Goal: Transaction & Acquisition: Purchase product/service

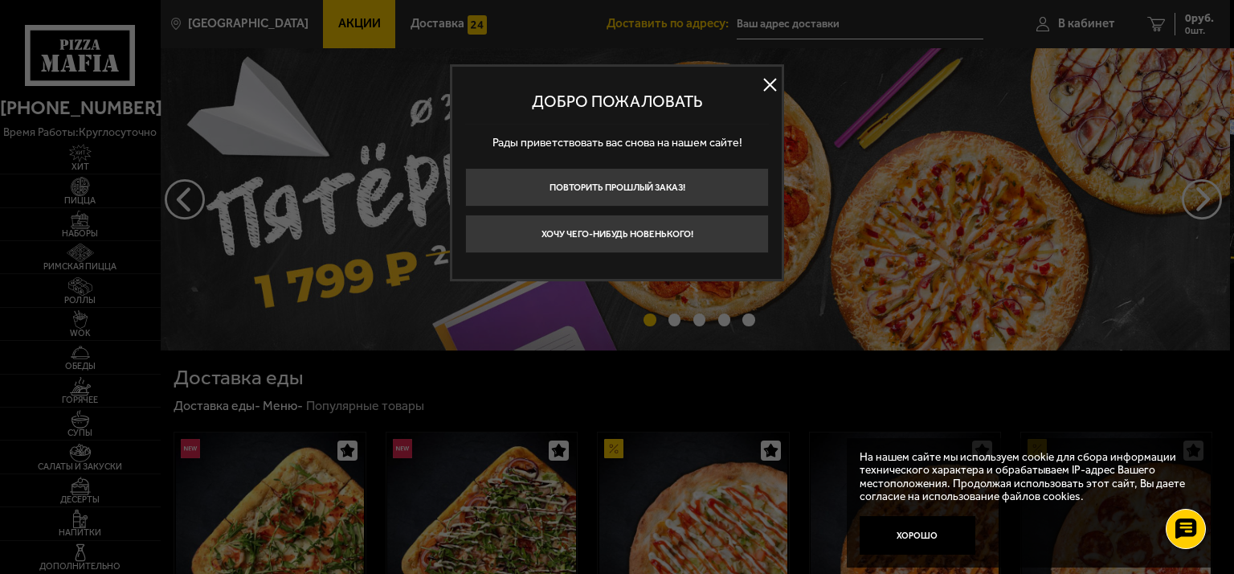
click at [782, 84] on div "Добро пожаловать Рады приветствовать вас снова на нашем сайте! Повторить прошлы…" at bounding box center [617, 172] width 334 height 217
click at [771, 85] on button at bounding box center [769, 85] width 24 height 24
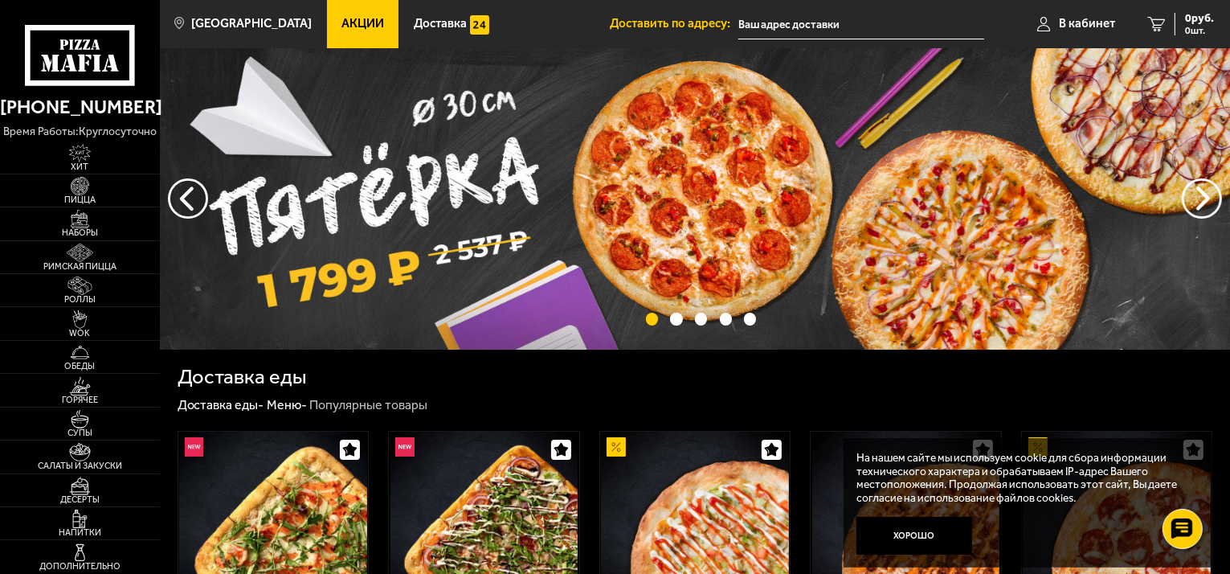
click at [373, 30] on link "Акции" at bounding box center [363, 24] width 72 height 48
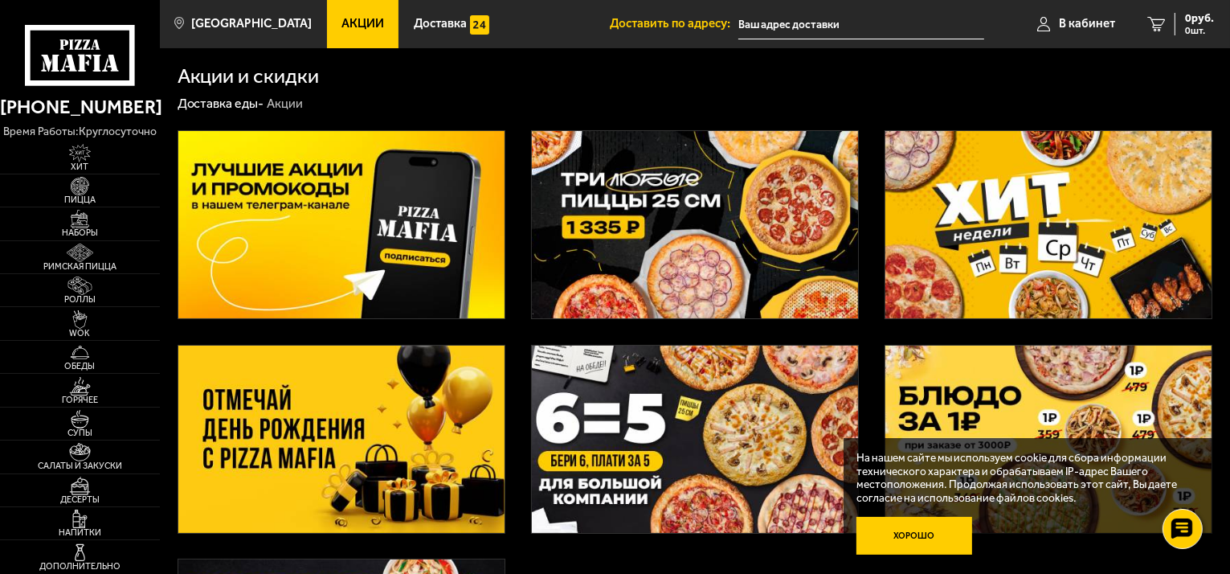
click at [935, 550] on button "Хорошо" at bounding box center [914, 535] width 116 height 39
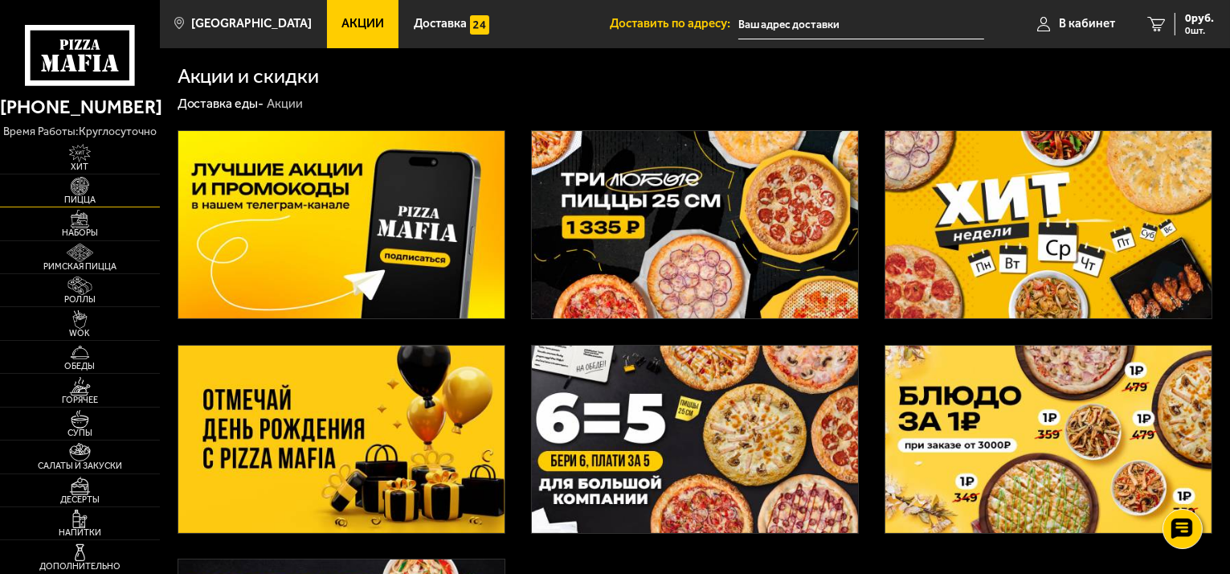
click at [55, 204] on span "Пицца" at bounding box center [80, 199] width 160 height 9
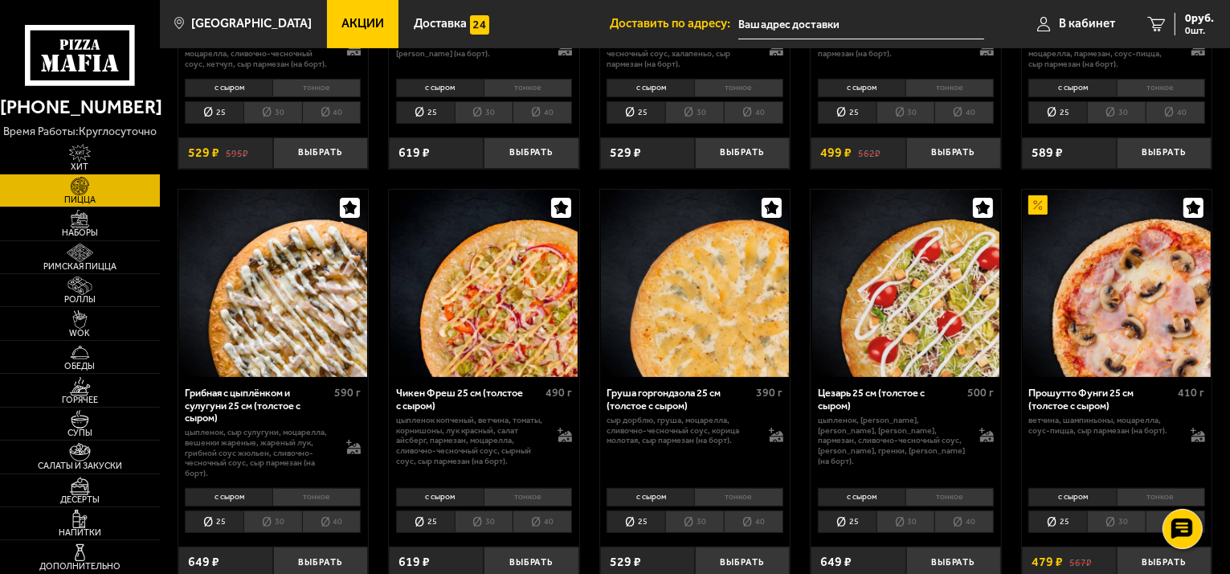
scroll to position [391, 0]
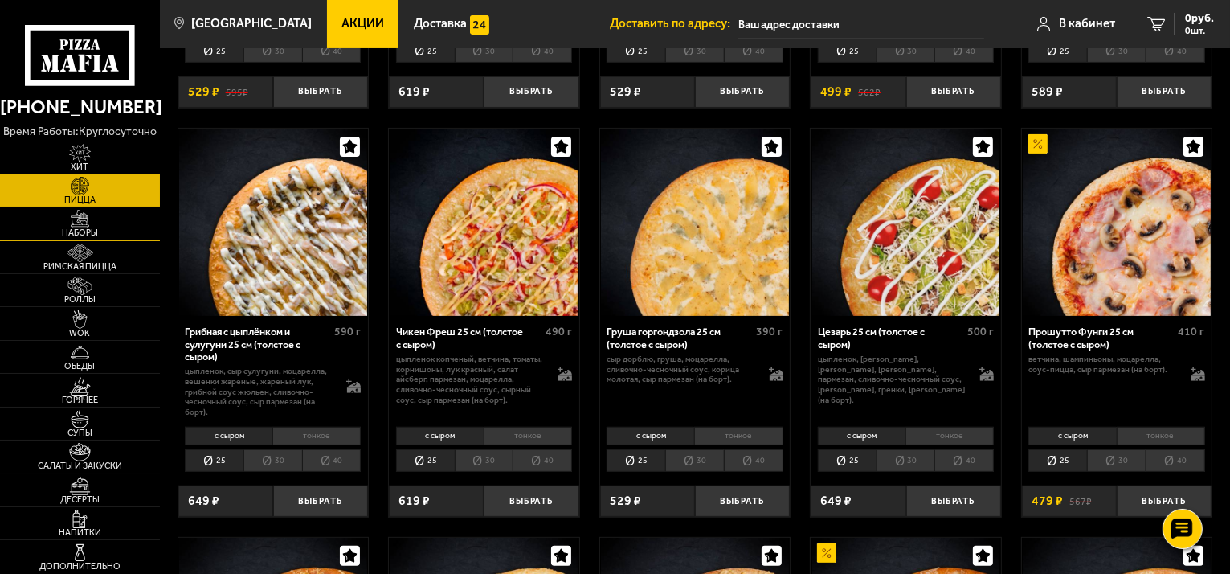
click at [120, 237] on span "Наборы" at bounding box center [80, 232] width 160 height 9
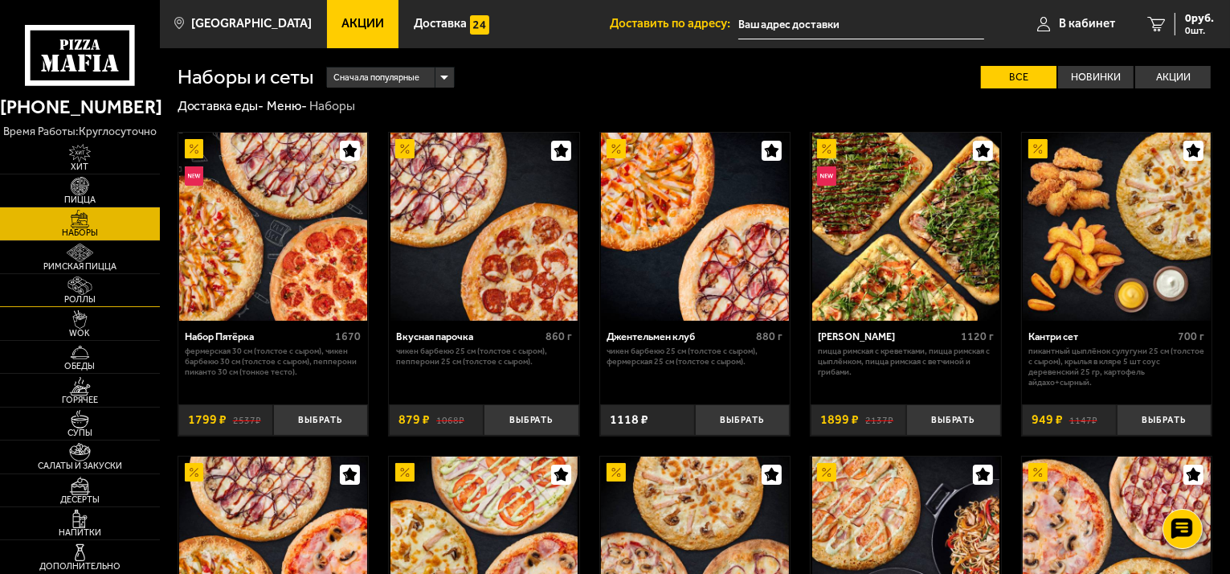
click at [125, 298] on link "Роллы" at bounding box center [80, 290] width 160 height 32
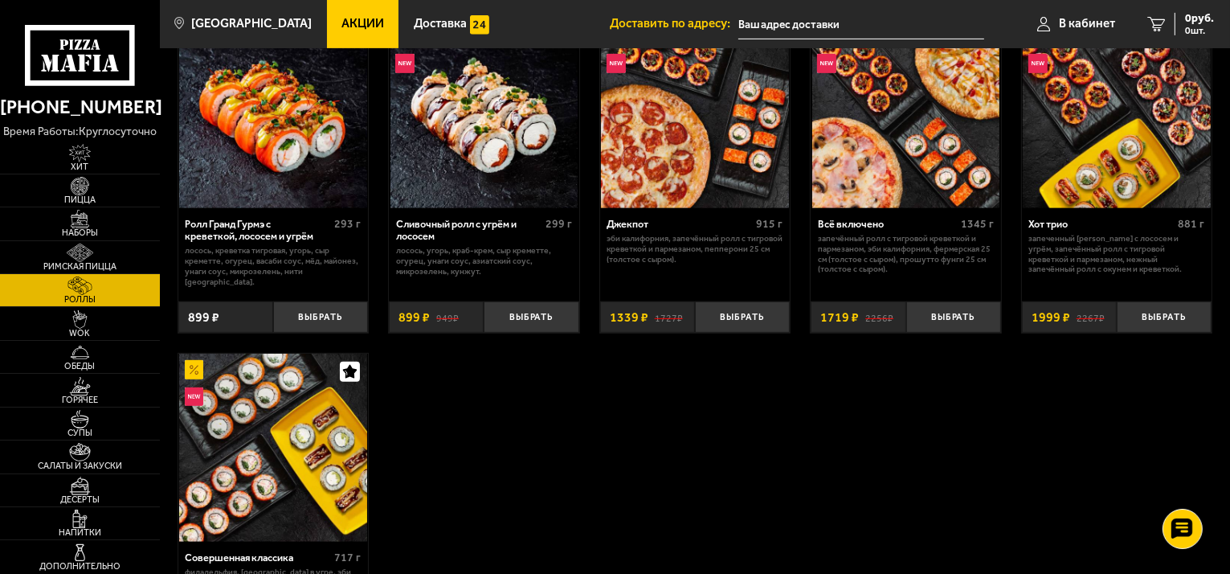
scroll to position [793, 0]
